Goal: Check status: Check status

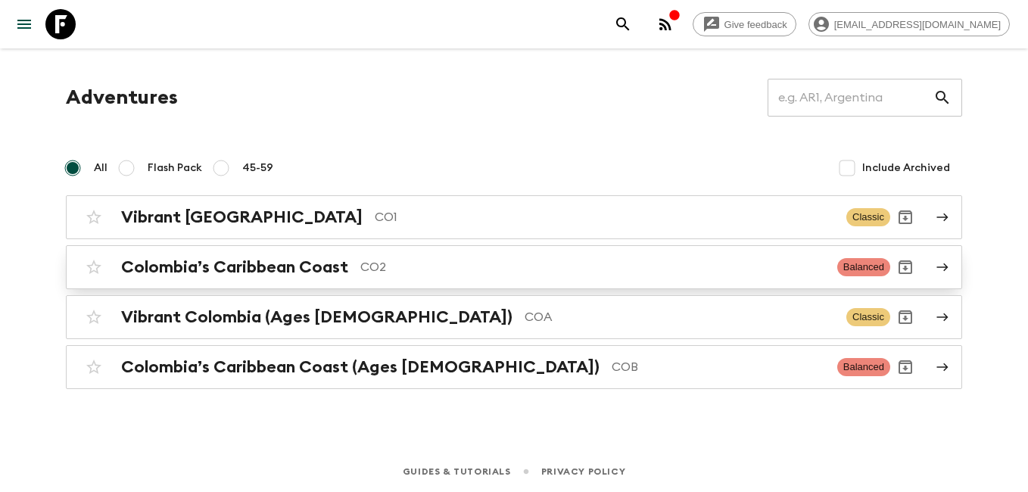
click at [220, 266] on h2 "Colombia’s Caribbean Coast" at bounding box center [234, 267] width 227 height 20
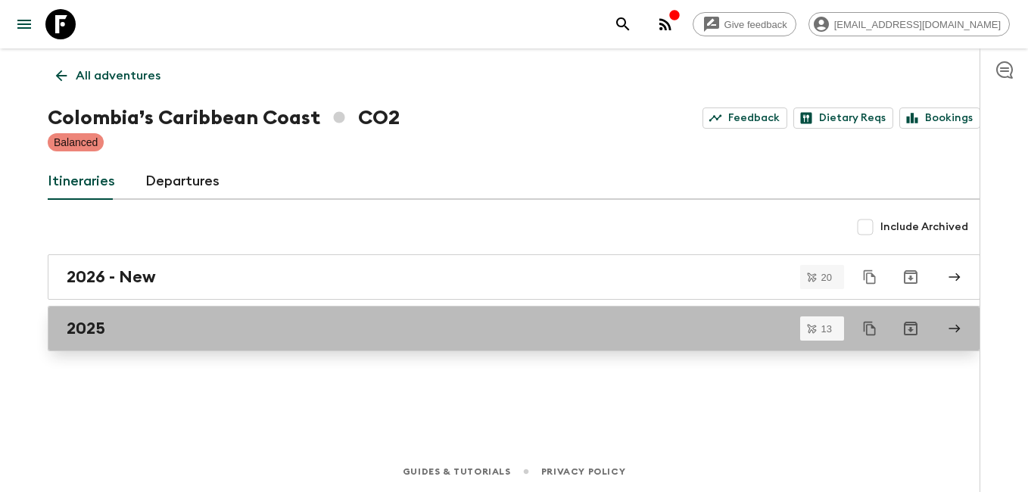
click at [114, 341] on link "2025" at bounding box center [514, 328] width 932 height 45
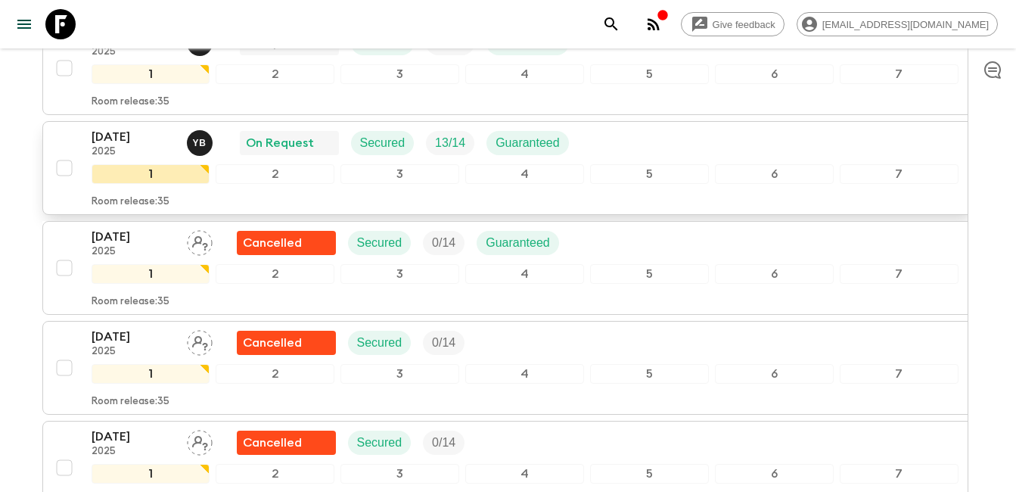
scroll to position [378, 0]
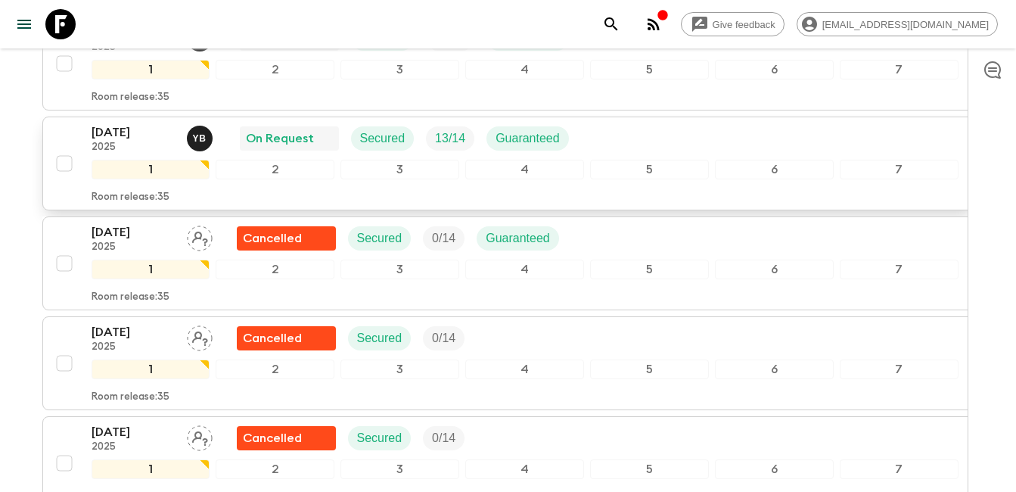
click at [139, 144] on p "2025" at bounding box center [133, 148] width 83 height 12
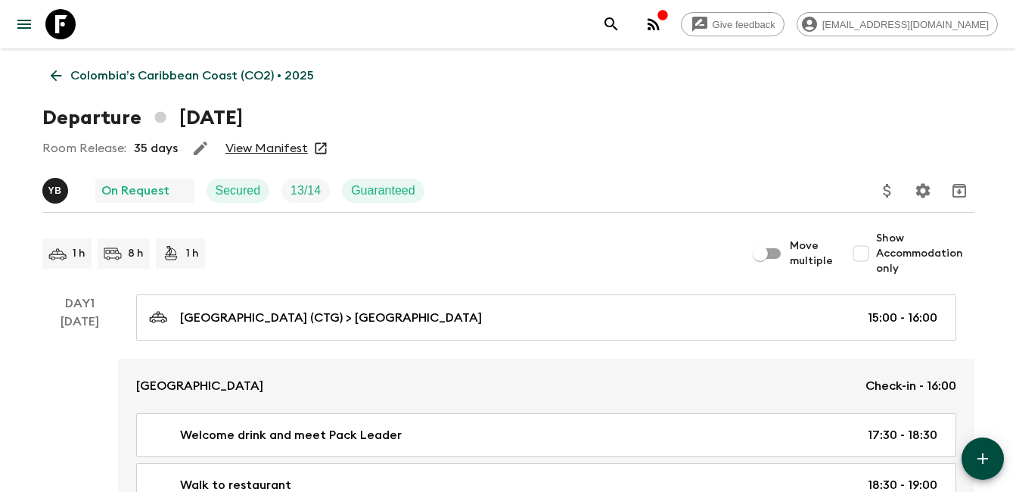
click at [274, 151] on link "View Manifest" at bounding box center [267, 148] width 82 height 15
